Goal: Communication & Community: Answer question/provide support

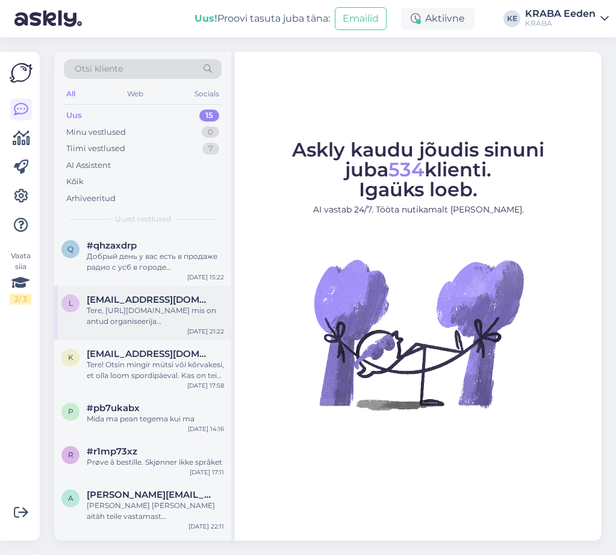
click at [147, 311] on div "Tere, [URL][DOMAIN_NAME] mis on antud organiseerija [PERSON_NAME]?" at bounding box center [155, 316] width 137 height 22
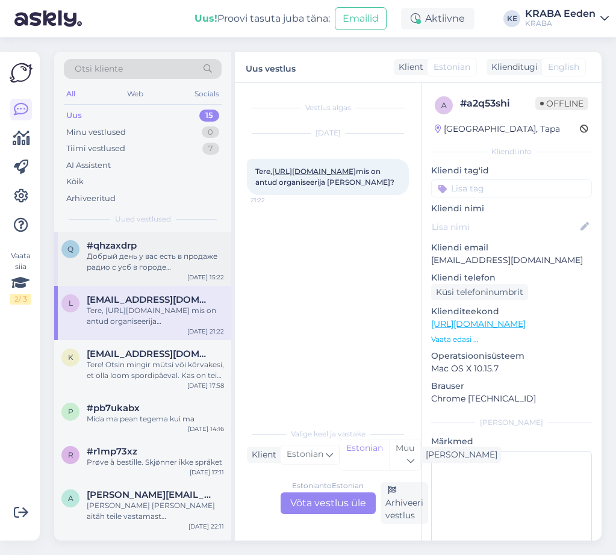
click at [155, 269] on div "Добрый день у вас есть в продаже радио с усб в городе [GEOGRAPHIC_DATA] в магаз…" at bounding box center [155, 262] width 137 height 22
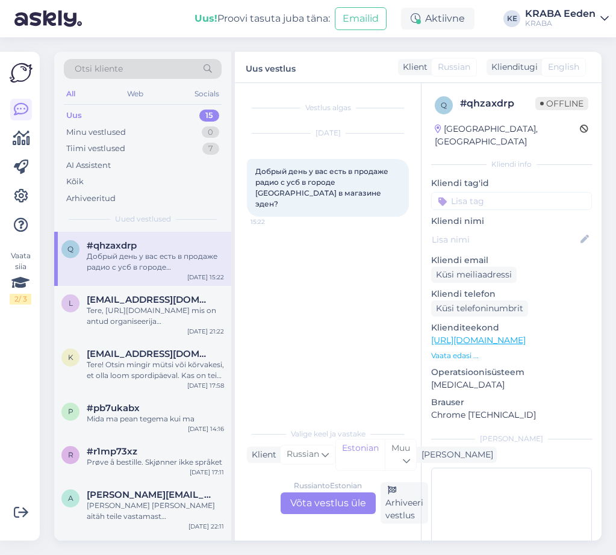
click at [262, 170] on span "Добрый день у вас есть в продаже радио с усб в городе [GEOGRAPHIC_DATA] в магаз…" at bounding box center [322, 188] width 135 height 42
copy div "Добрый день у вас есть в продаже радио с усб в городе [GEOGRAPHIC_DATA] в магаз…"
click at [355, 356] on div "Vestlus algas [DATE] Добрый день у вас есть в продаже радио с усб в городе [GEO…" at bounding box center [333, 253] width 173 height 316
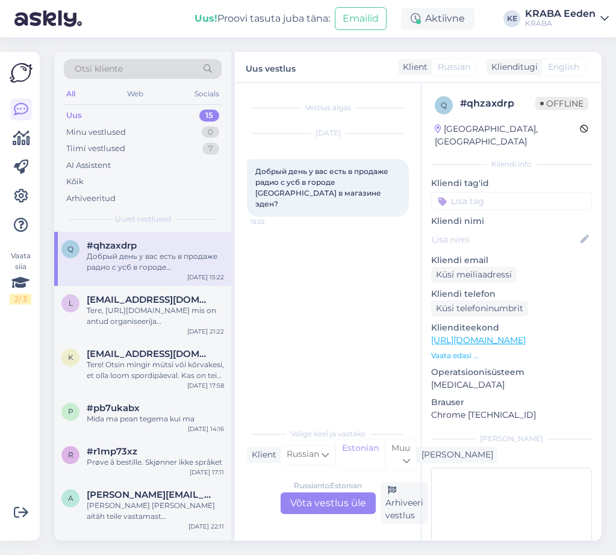
click at [345, 506] on div "Russian to Estonian Võta vestlus üle" at bounding box center [328, 504] width 95 height 22
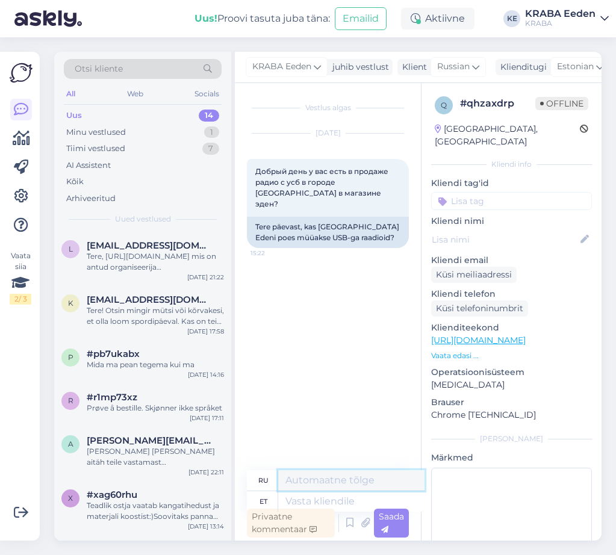
paste textarea "Здравствуйте! К сожалению, нет."
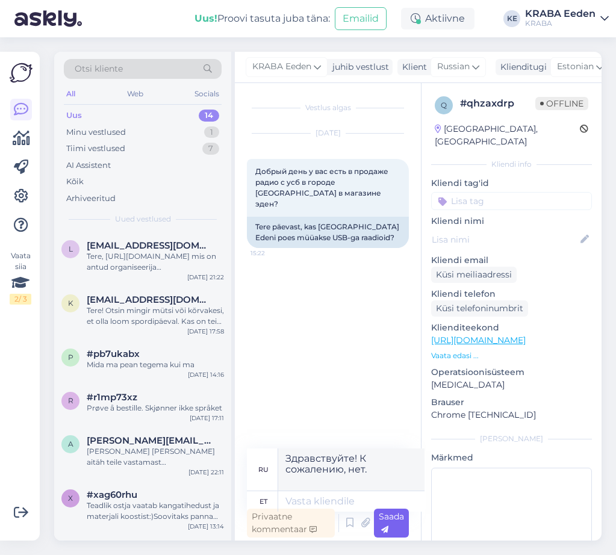
click at [397, 523] on div "Saada" at bounding box center [391, 523] width 35 height 29
click at [399, 515] on span "Saada" at bounding box center [391, 522] width 25 height 23
click at [399, 481] on textarea "Здравствуйте! К сожалению, нет." at bounding box center [351, 470] width 146 height 42
type textarea "Здравствуйте! К сожалению, нет."
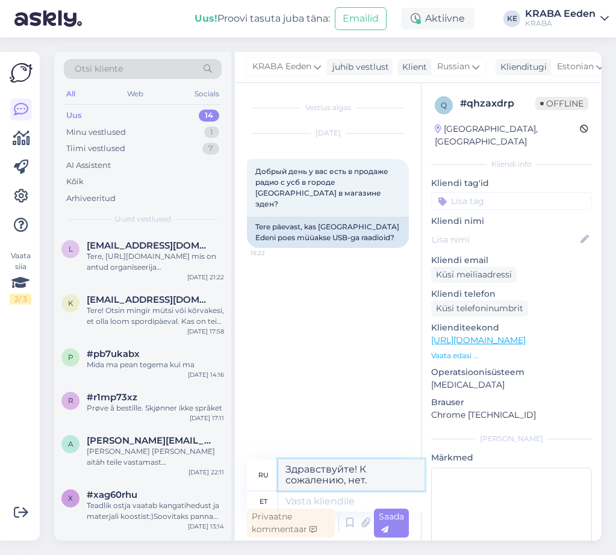
drag, startPoint x: 285, startPoint y: 467, endPoint x: 416, endPoint y: 483, distance: 131.0
click at [416, 483] on div "Vestlus algas [DATE] Добрый день у вас есть в продаже радио с усб в городе [GEO…" at bounding box center [328, 312] width 186 height 458
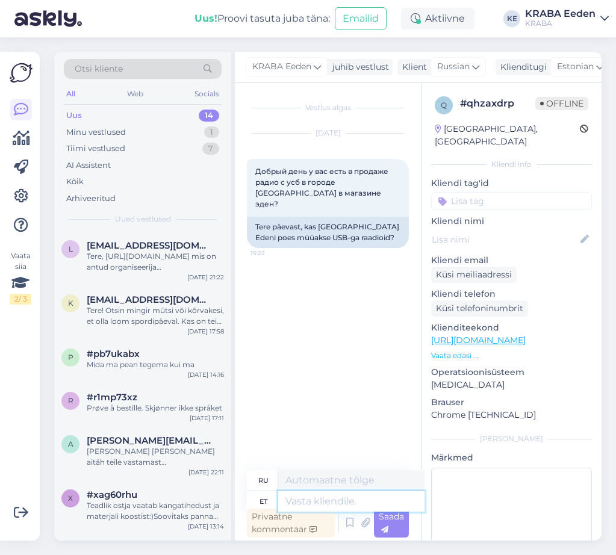
click at [324, 502] on textarea at bounding box center [351, 501] width 146 height 20
type textarea "Tere"
type textarea "Ты"
type textarea "Tere!"
type textarea "Привет!"
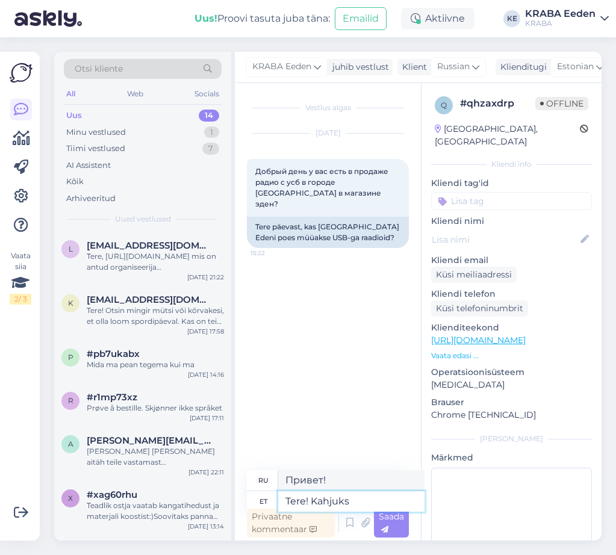
type textarea "Tere! Kahjuks"
type textarea "Здравствуйте! К сожалению."
type textarea "Tere! Kahjuks ei o"
type textarea "Здравствуйте! К сожалению, нет."
type textarea "Tere! Kahjuks ei ole"
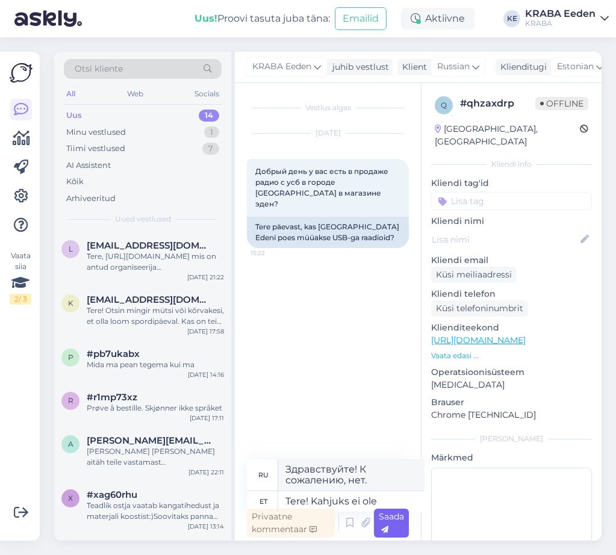
click at [396, 531] on div "Saada" at bounding box center [391, 523] width 35 height 29
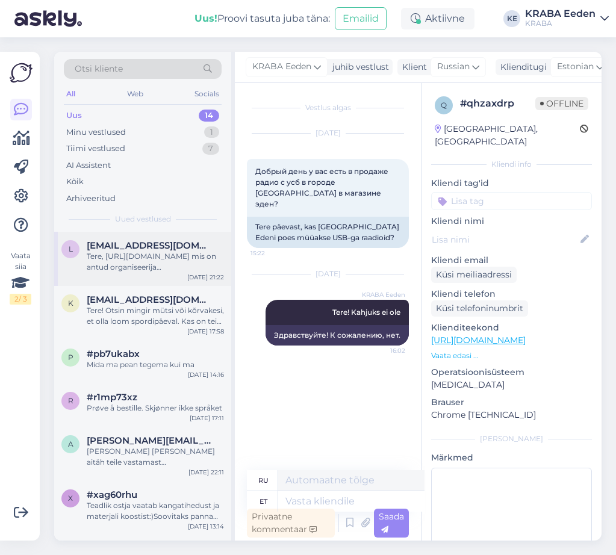
click at [188, 253] on div "Tere, [URL][DOMAIN_NAME] mis on antud organiseerija [PERSON_NAME]?" at bounding box center [155, 262] width 137 height 22
